Goal: Information Seeking & Learning: Learn about a topic

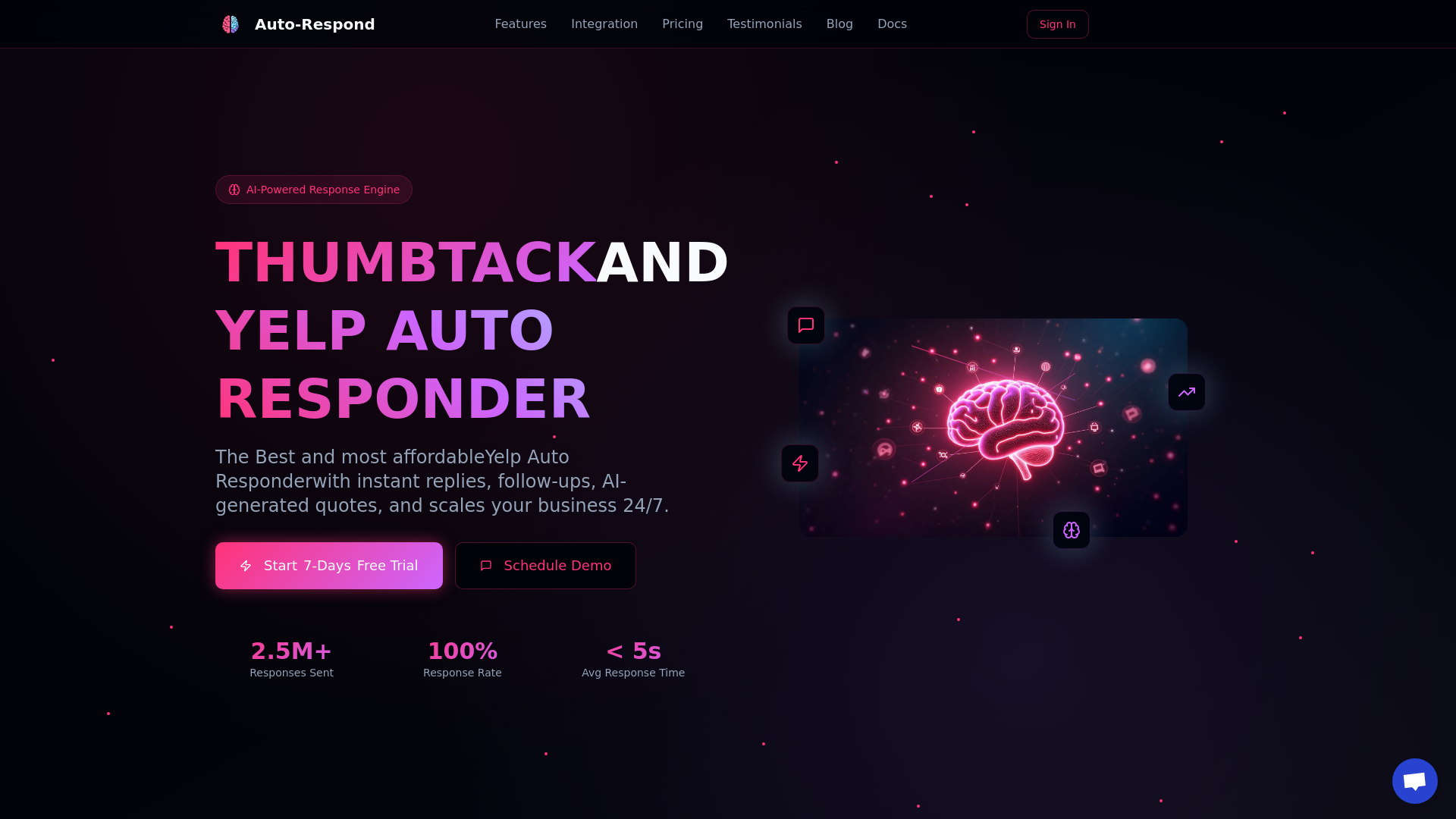
click at [827, 24] on link "Blog" at bounding box center [840, 24] width 27 height 19
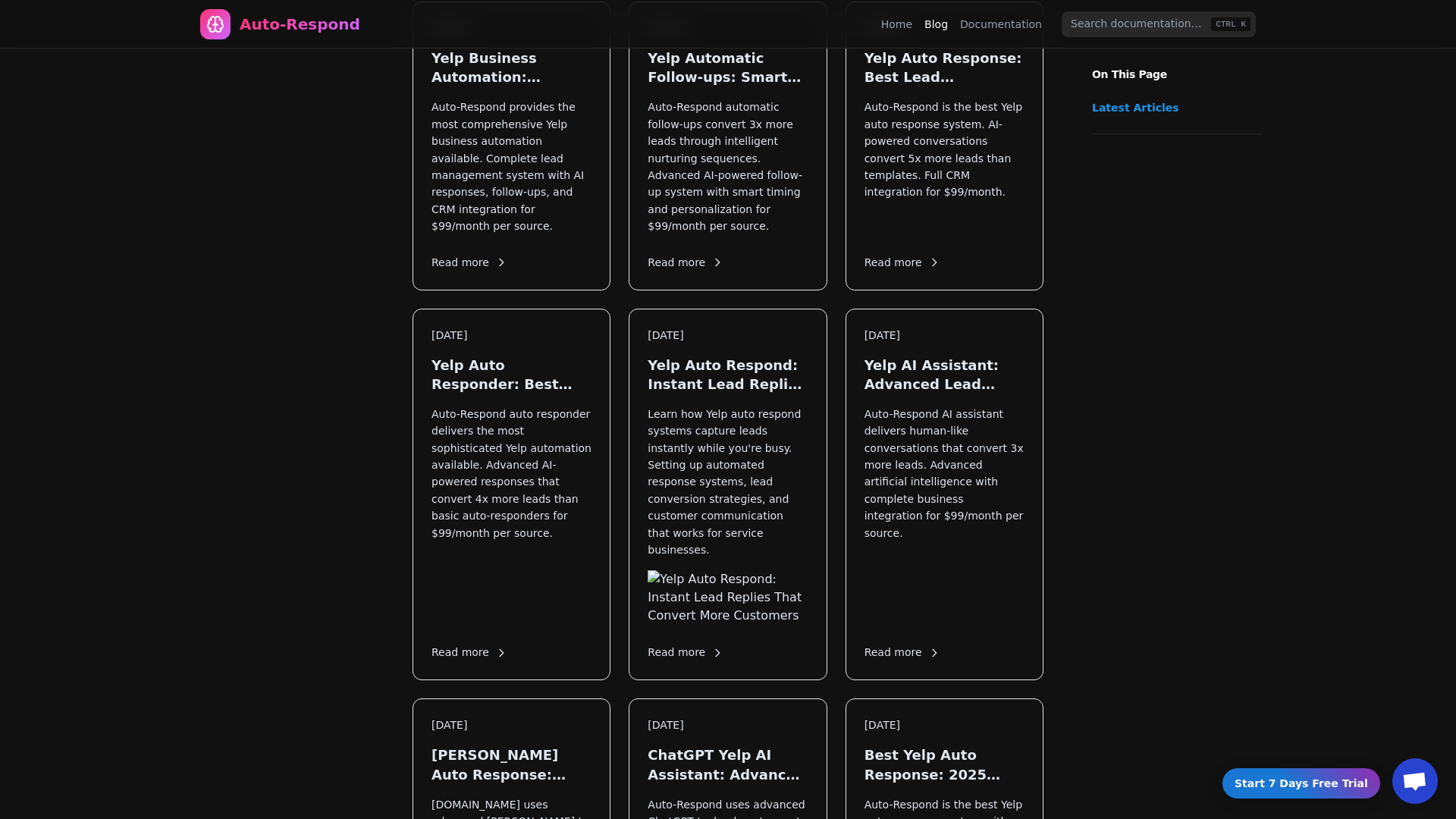
scroll to position [1832, 0]
